Goal: Communication & Community: Answer question/provide support

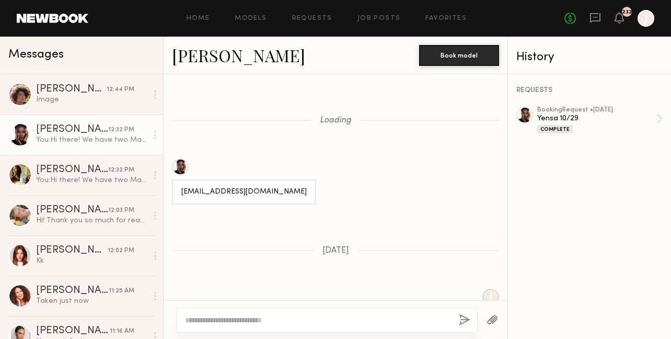
scroll to position [1814, 0]
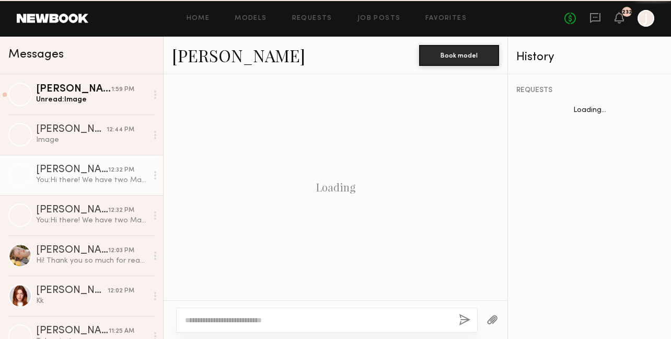
scroll to position [1814, 0]
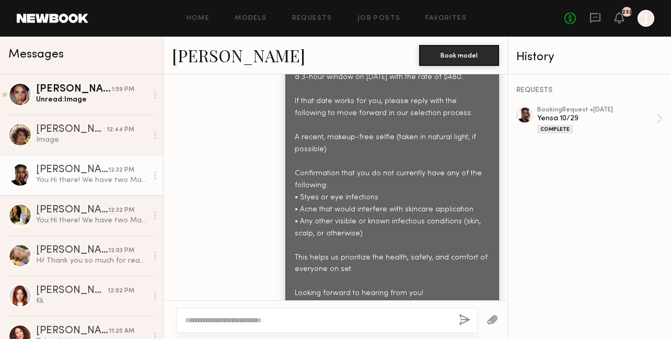
click at [70, 102] on div "Unread: Image" at bounding box center [91, 100] width 111 height 10
